Goal: Information Seeking & Learning: Find specific page/section

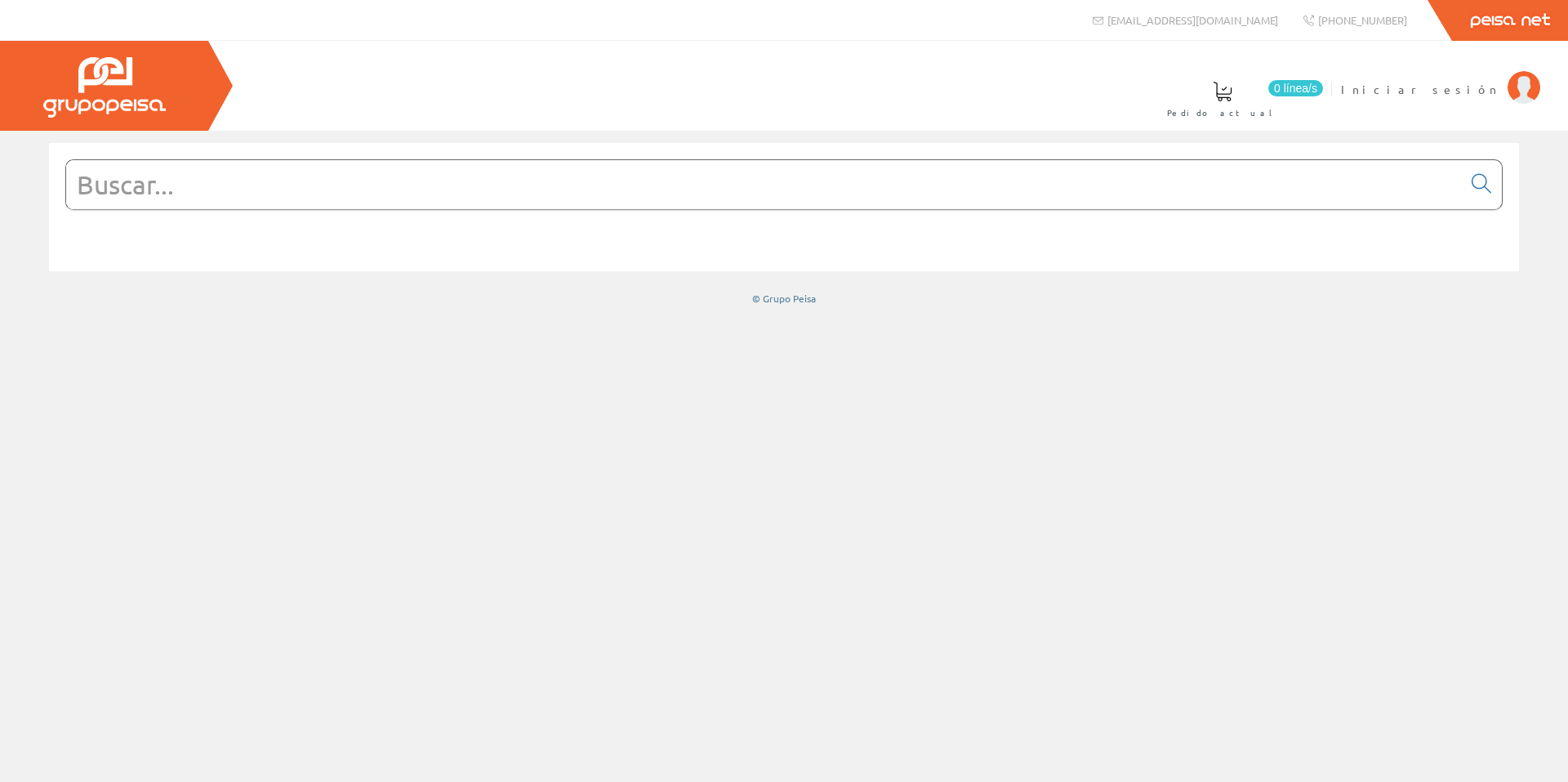
click at [241, 189] on input "text" at bounding box center [764, 184] width 1396 height 49
type input "placa"
